Goal: Find specific page/section: Find specific page/section

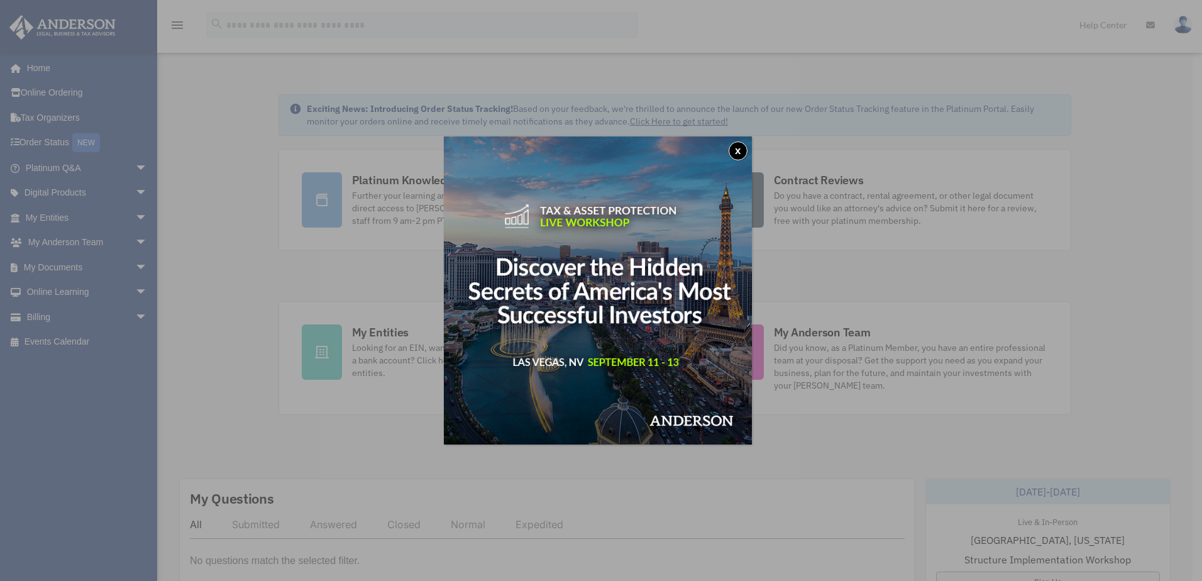
click at [739, 146] on button "x" at bounding box center [738, 150] width 19 height 19
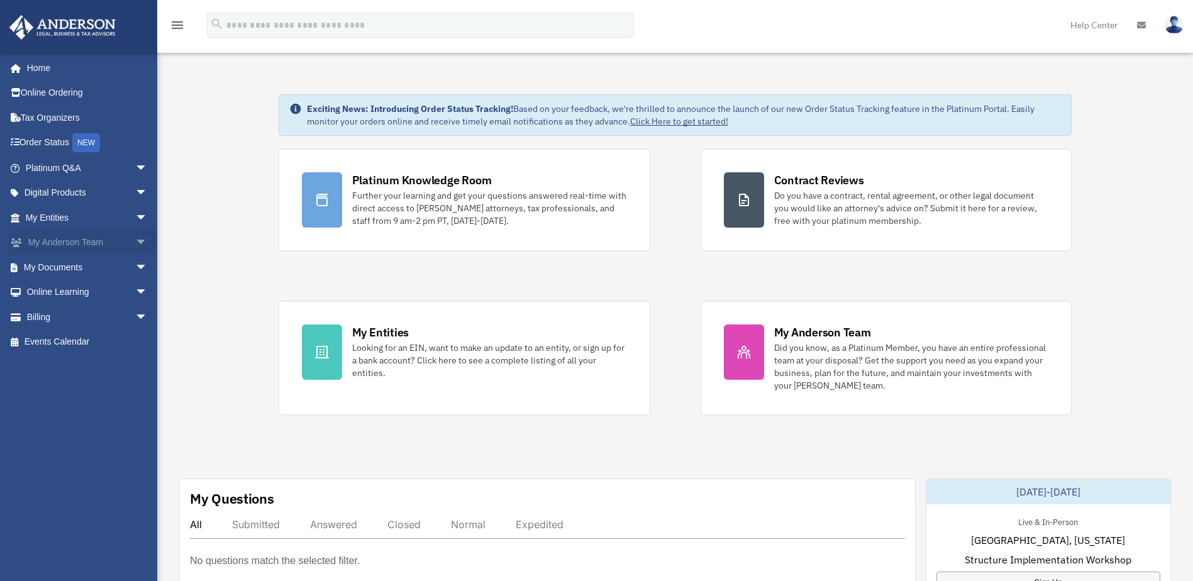
click at [135, 240] on span "arrow_drop_down" at bounding box center [147, 243] width 25 height 26
click at [88, 268] on link "My Anderson Team" at bounding box center [92, 267] width 149 height 25
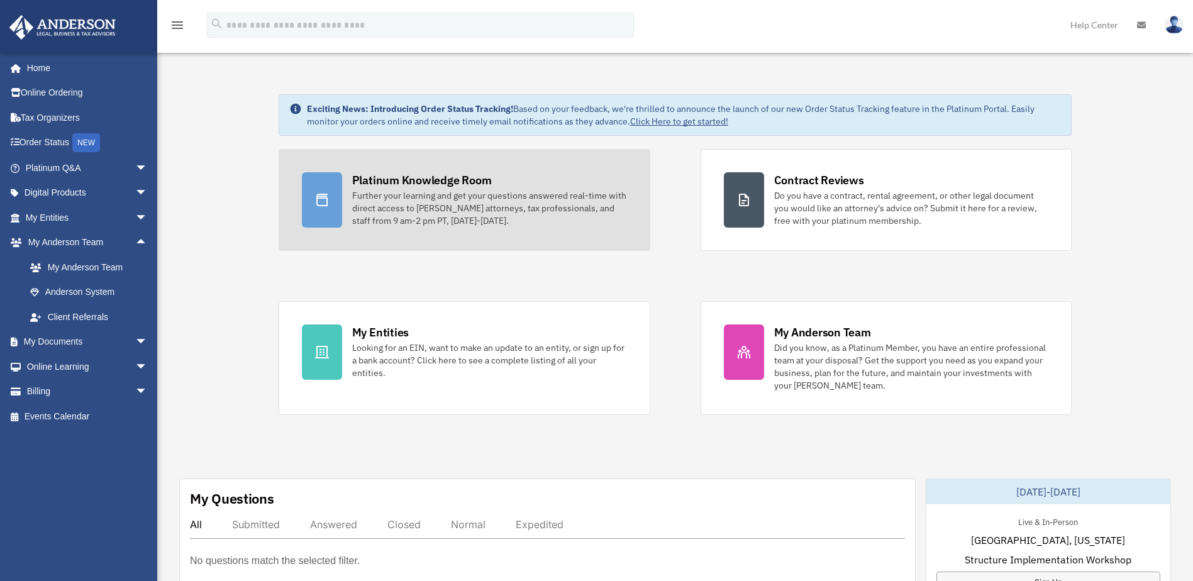
click at [383, 171] on link "Platinum Knowledge Room Further your learning and get your questions answered r…" at bounding box center [464, 200] width 372 height 102
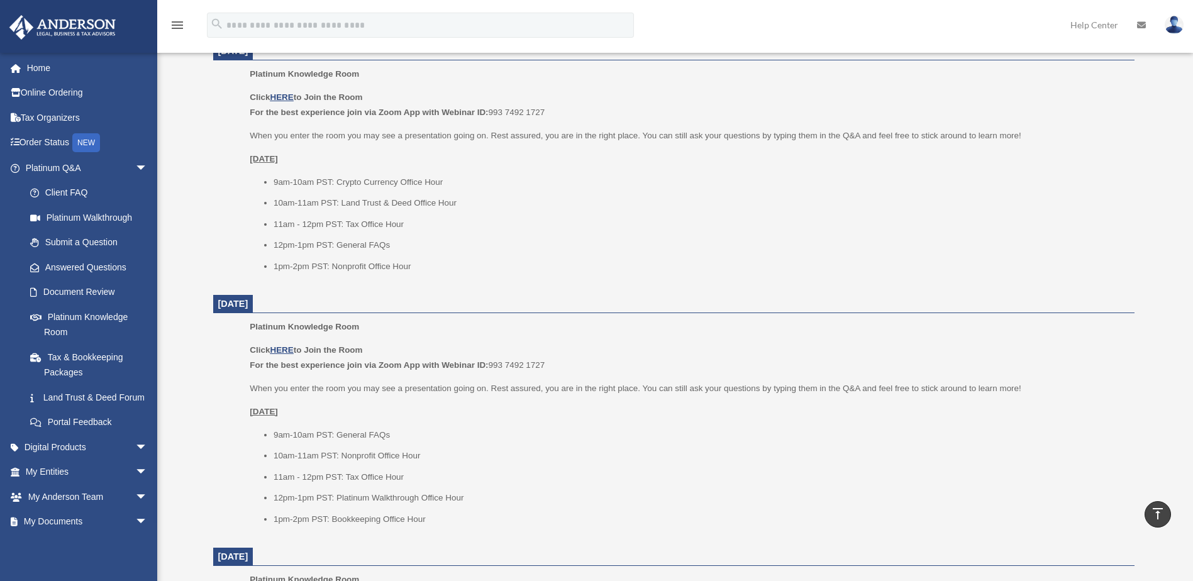
scroll to position [440, 0]
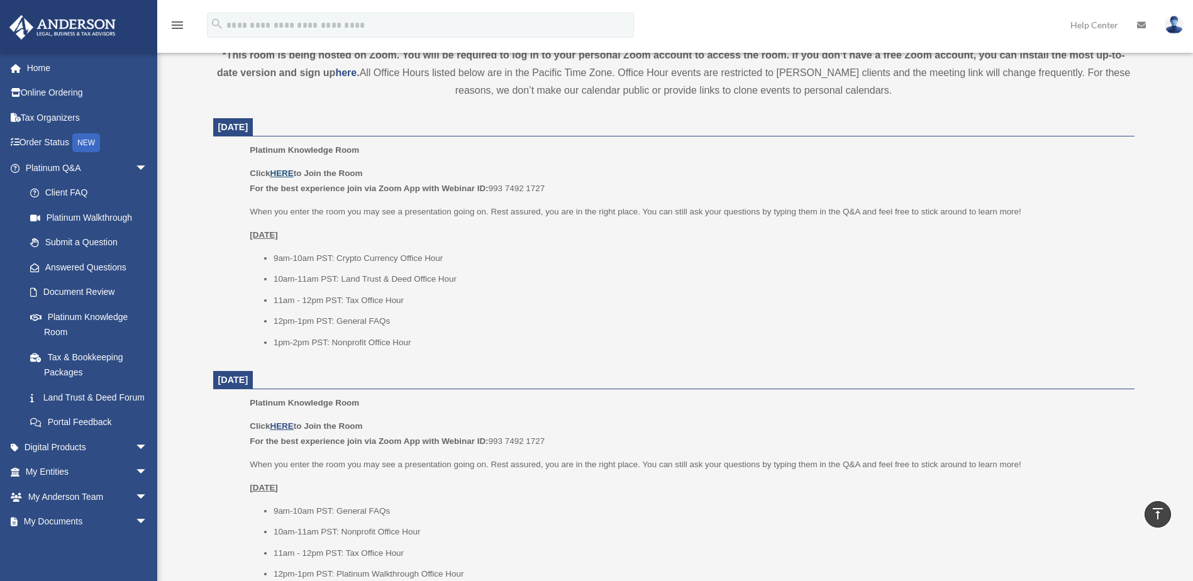
click at [287, 171] on u "HERE" at bounding box center [281, 172] width 23 height 9
